Goal: Information Seeking & Learning: Understand process/instructions

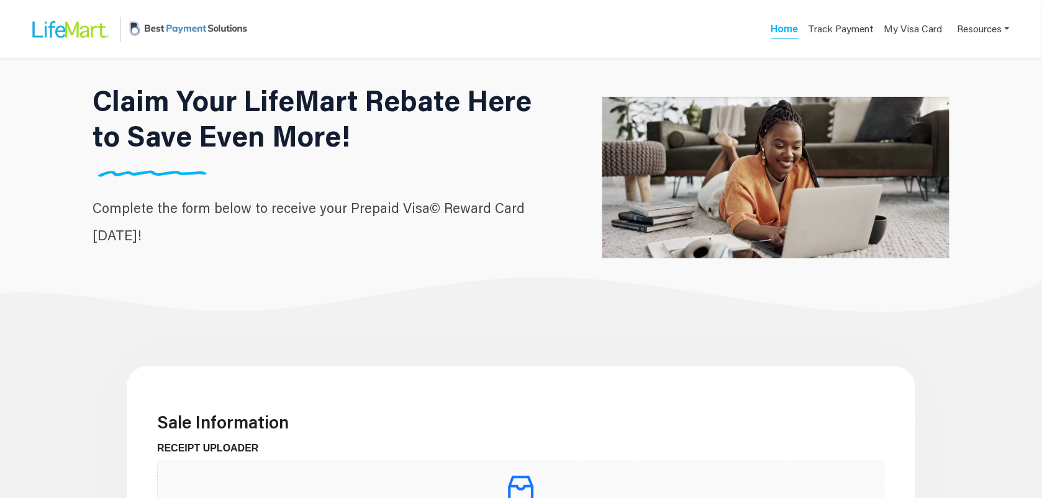
drag, startPoint x: 908, startPoint y: 1, endPoint x: 617, endPoint y: 62, distance: 297.1
click at [617, 62] on img at bounding box center [776, 178] width 347 height 290
click at [857, 30] on link "Track Payment" at bounding box center [840, 30] width 70 height 17
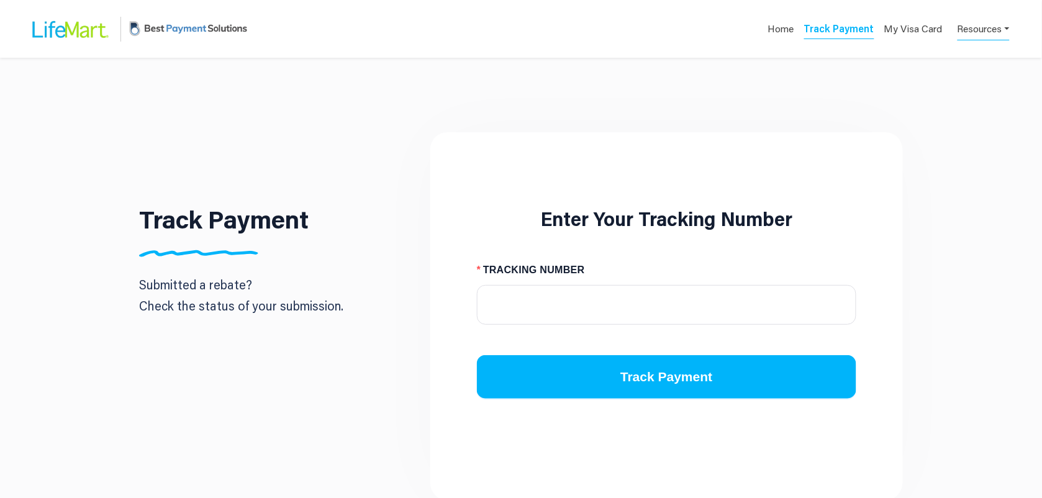
click at [926, 29] on link "Resources" at bounding box center [984, 28] width 52 height 24
click at [926, 62] on div "FAQs" at bounding box center [965, 58] width 78 height 15
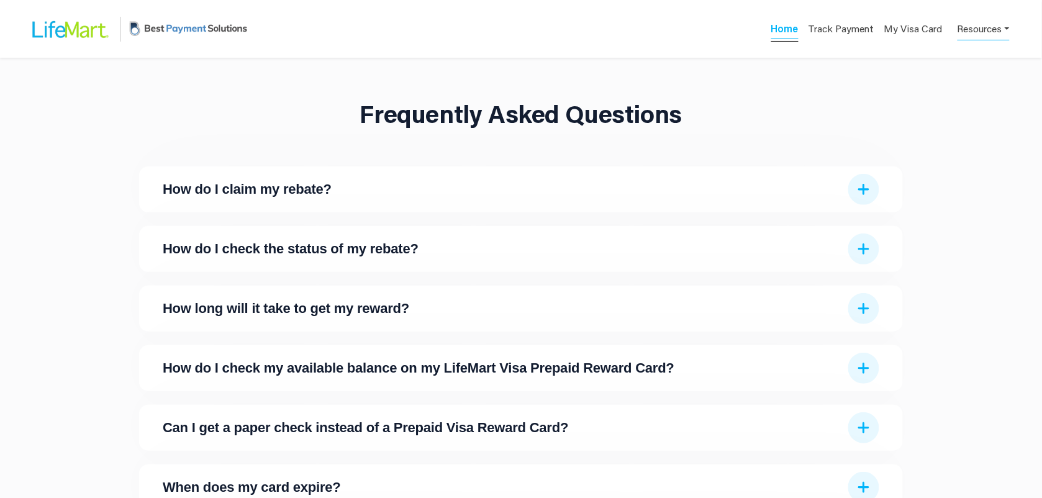
click at [790, 34] on link "Home" at bounding box center [785, 30] width 27 height 17
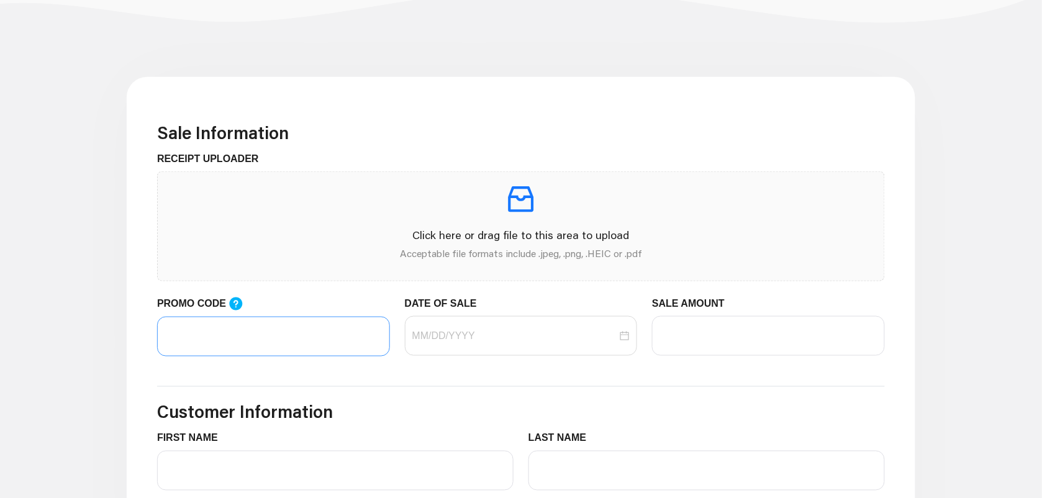
scroll to position [311, 0]
